Goal: Task Accomplishment & Management: Manage account settings

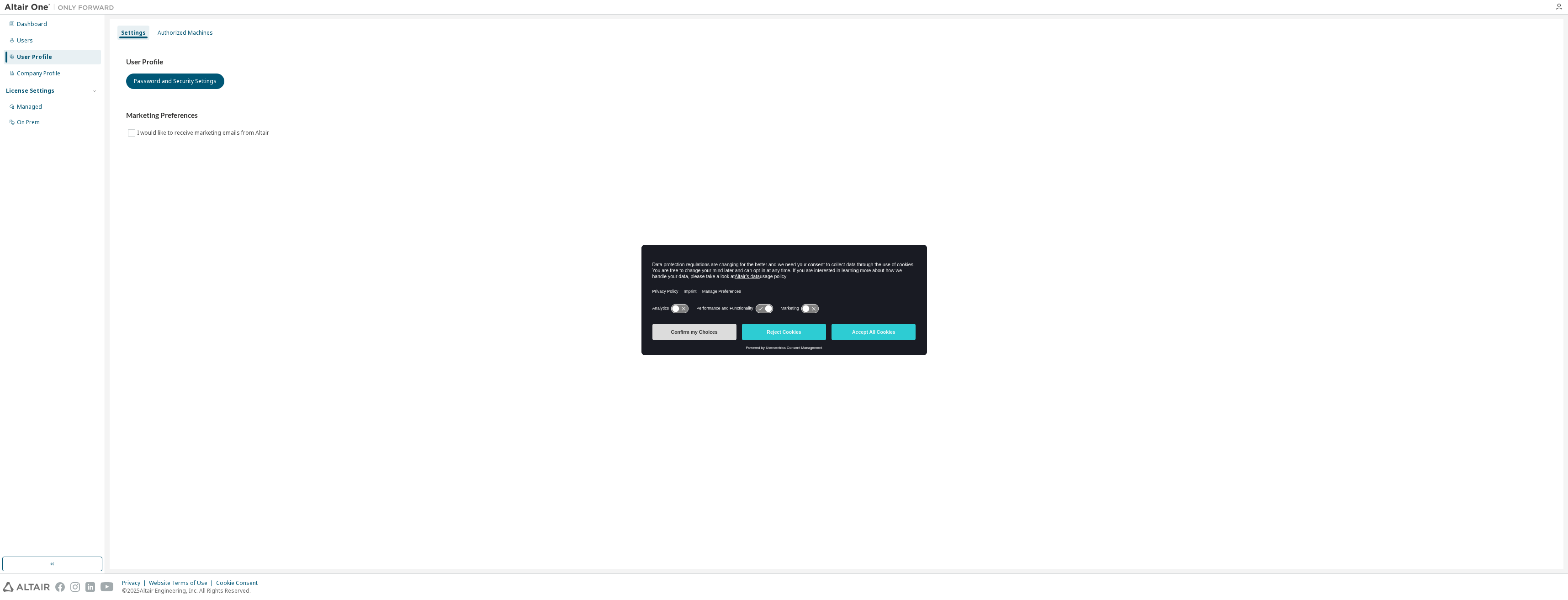
click at [695, 332] on button "Confirm my Choices" at bounding box center [695, 332] width 84 height 17
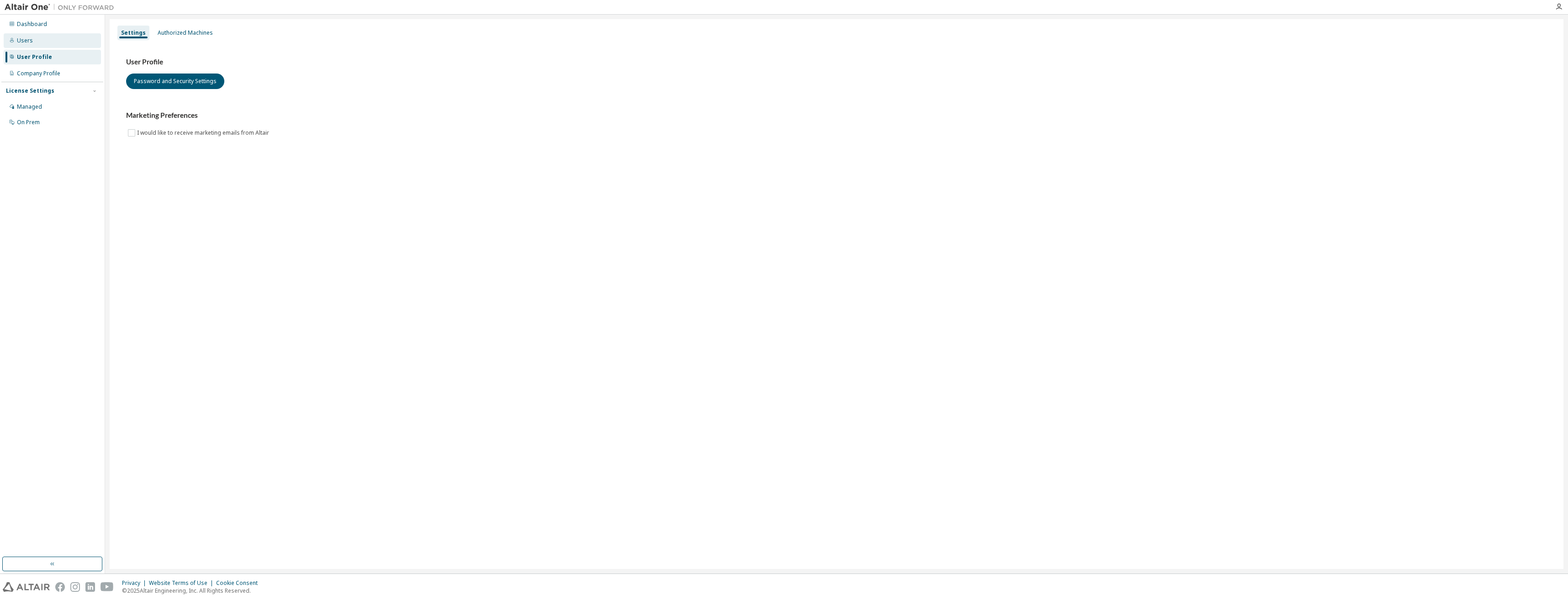
click at [36, 41] on div "Users" at bounding box center [52, 41] width 97 height 15
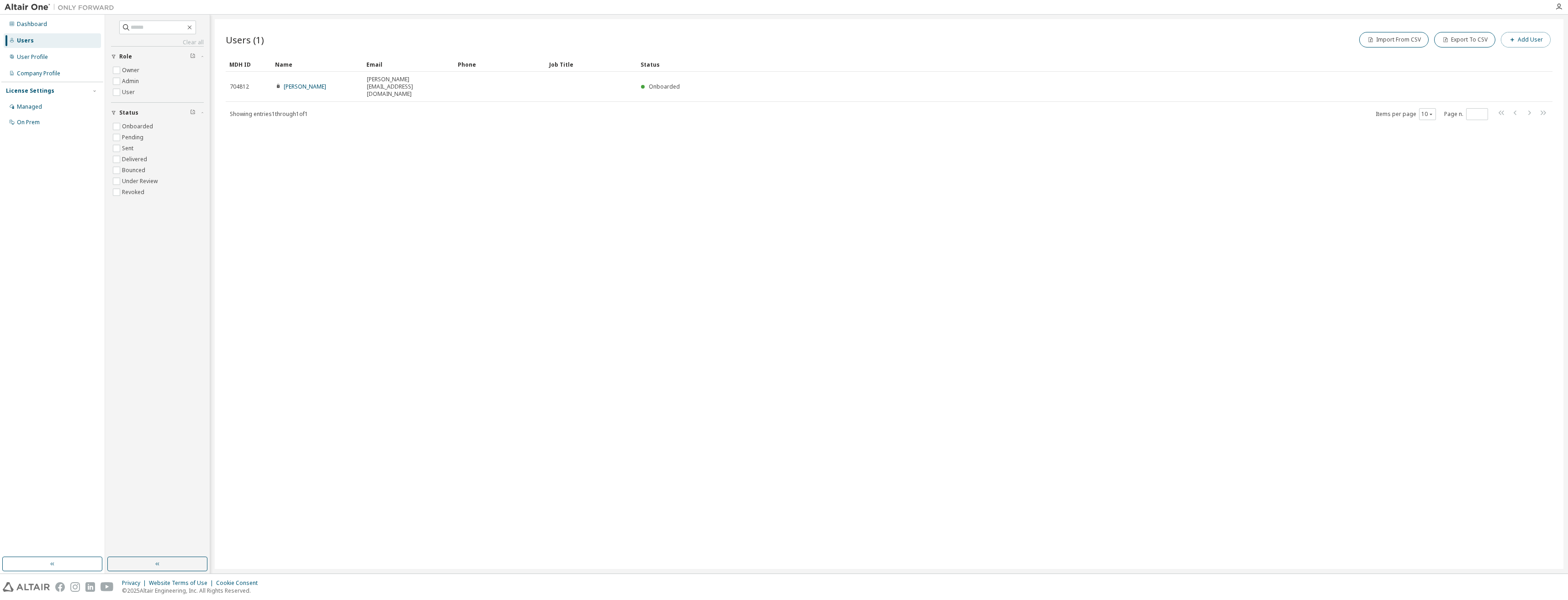
click at [1525, 37] on button "Add User" at bounding box center [1525, 40] width 50 height 15
click at [1481, 57] on input "email" at bounding box center [1502, 60] width 115 height 8
type input "**********"
click at [1462, 76] on input "text" at bounding box center [1502, 77] width 115 height 8
type input "*******"
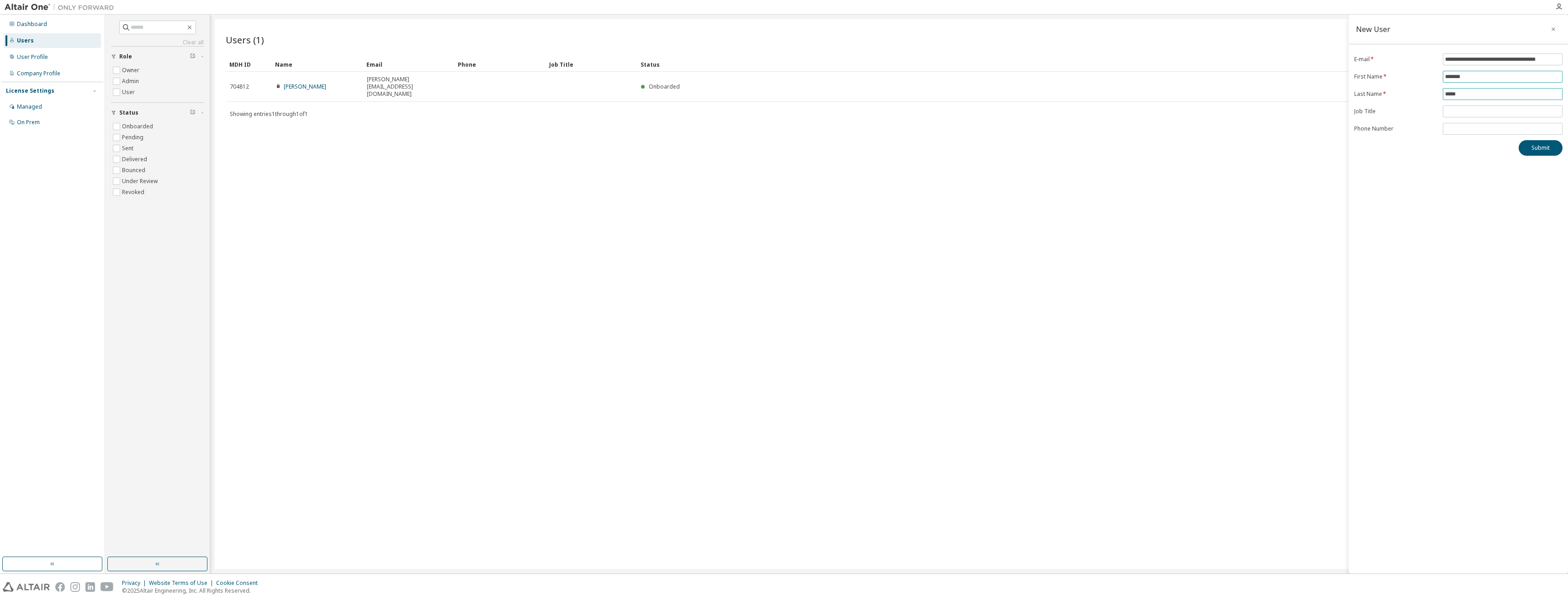
type input "******"
click at [1547, 149] on button "Submit" at bounding box center [1540, 148] width 44 height 15
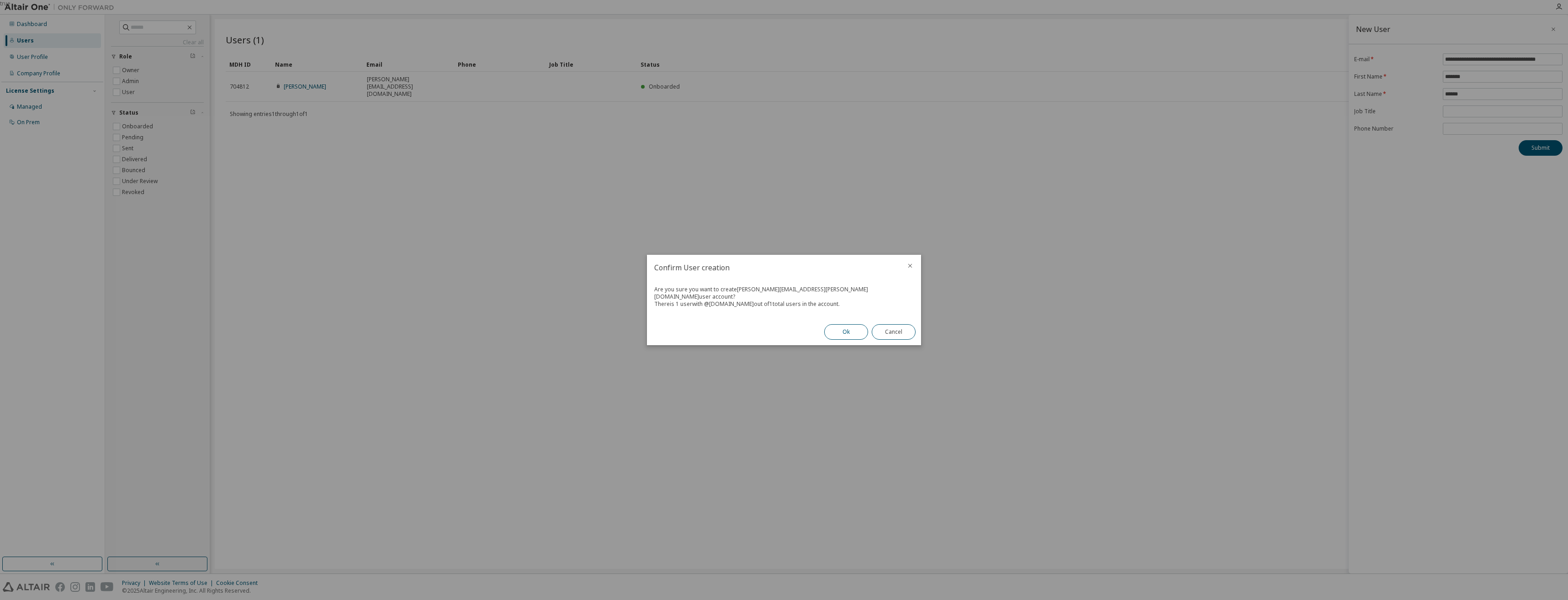
click at [846, 327] on button "Ok" at bounding box center [845, 332] width 44 height 15
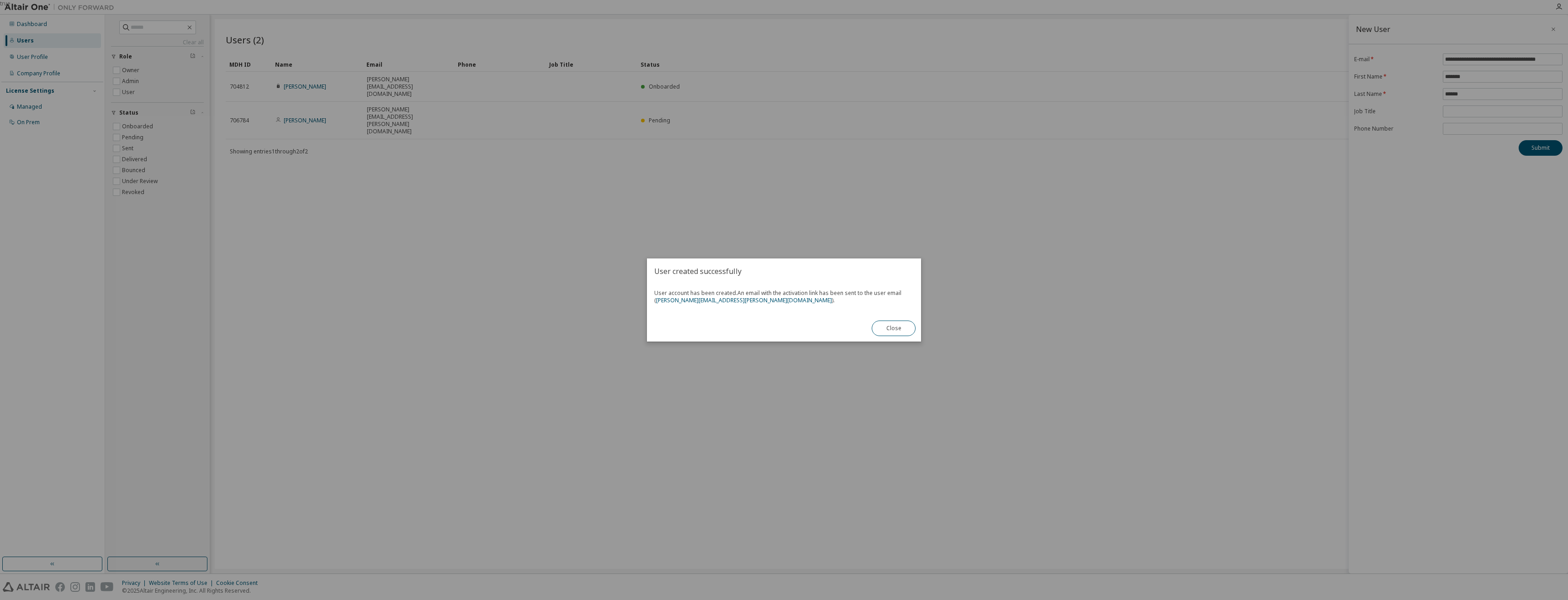
click at [443, 256] on div "true" at bounding box center [784, 300] width 1568 height 600
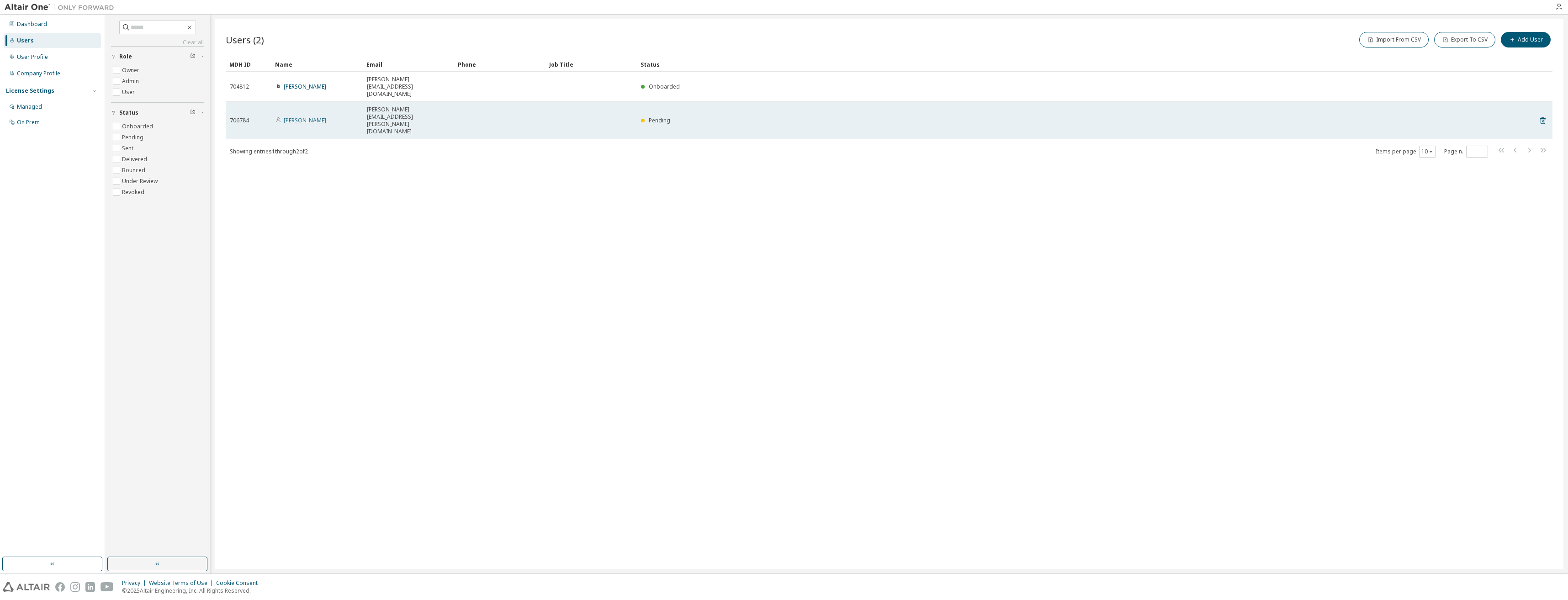
click at [300, 116] on link "[PERSON_NAME]" at bounding box center [305, 120] width 43 height 8
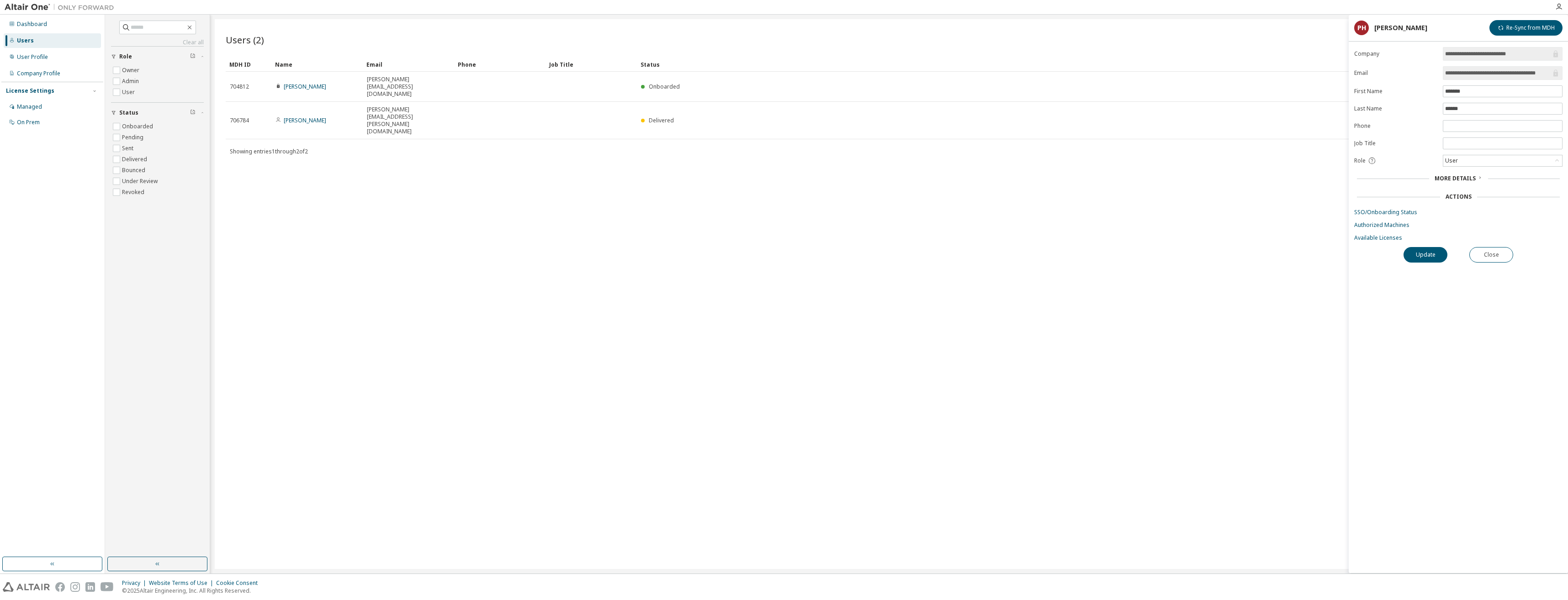
click at [1136, 274] on div "Users (2) Import From CSV Export To CSV Add User Clear Load Save Save As Field …" at bounding box center [889, 294] width 1348 height 550
click at [529, 358] on div "Users (2) Import From CSV Export To CSV Add User Clear Load Save Save As Field …" at bounding box center [889, 294] width 1348 height 550
drag, startPoint x: 414, startPoint y: 279, endPoint x: 361, endPoint y: 247, distance: 61.9
click at [414, 280] on div "Users (2) Import From CSV Export To CSV Add User Clear Load Save Save As Field …" at bounding box center [889, 294] width 1348 height 550
